Goal: Find specific page/section: Find specific page/section

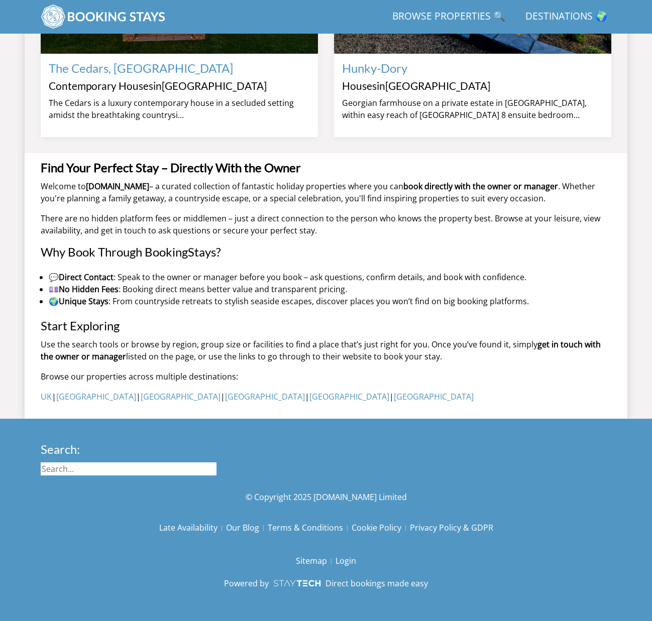
scroll to position [962, 0]
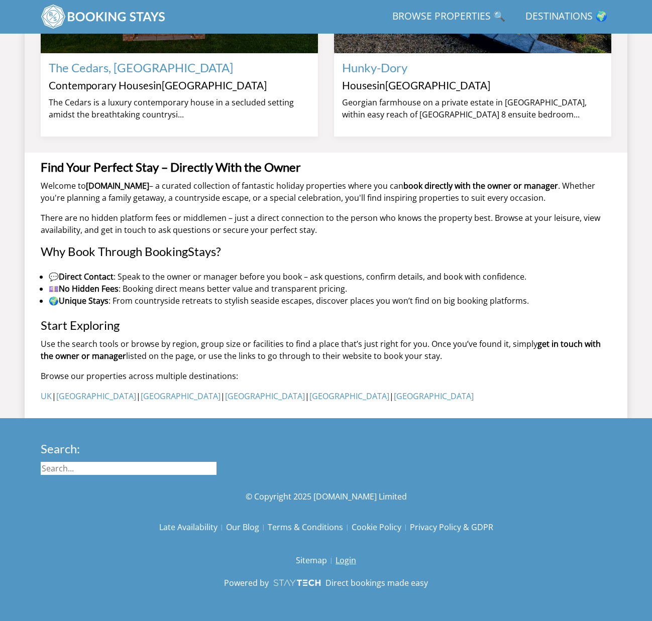
click at [349, 562] on link "Login" at bounding box center [345, 560] width 21 height 17
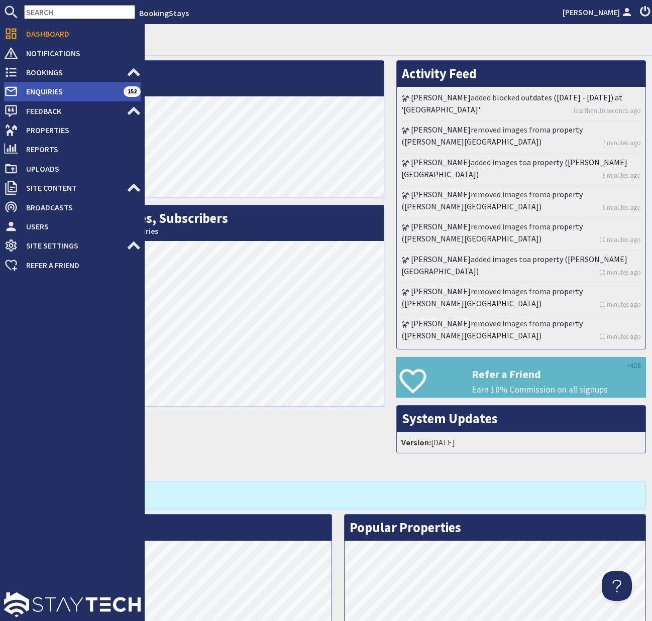
click at [49, 94] on span "Enquiries" at bounding box center [70, 91] width 105 height 16
